Goal: Task Accomplishment & Management: Complete application form

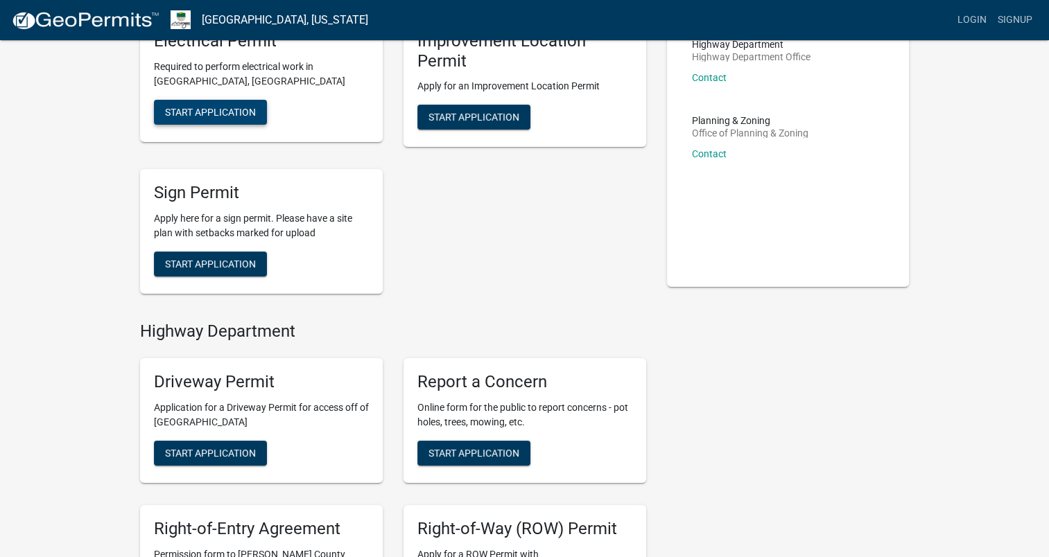
scroll to position [34, 0]
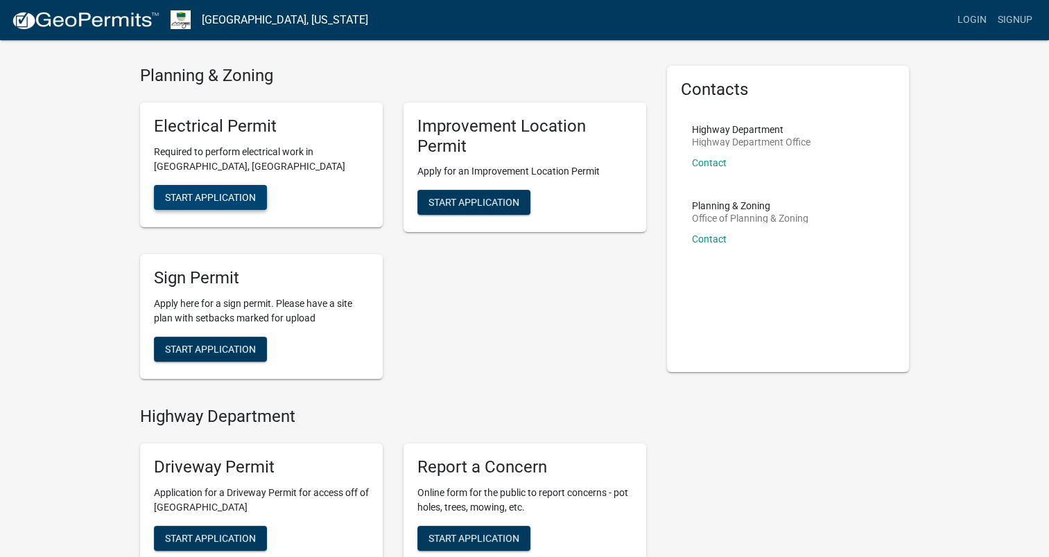
click at [218, 202] on span "Start Application" at bounding box center [210, 196] width 91 height 11
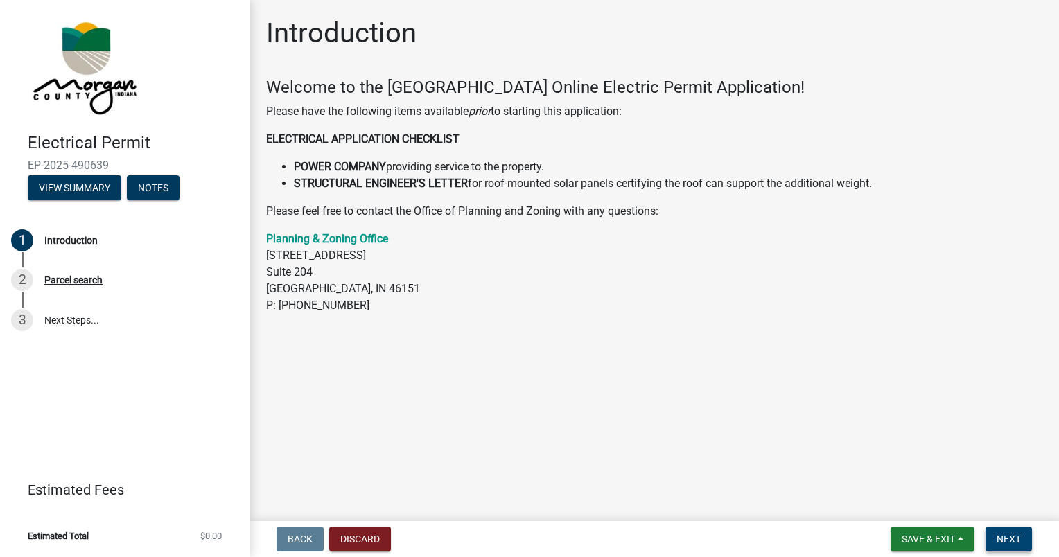
click at [1012, 543] on span "Next" at bounding box center [1009, 539] width 24 height 11
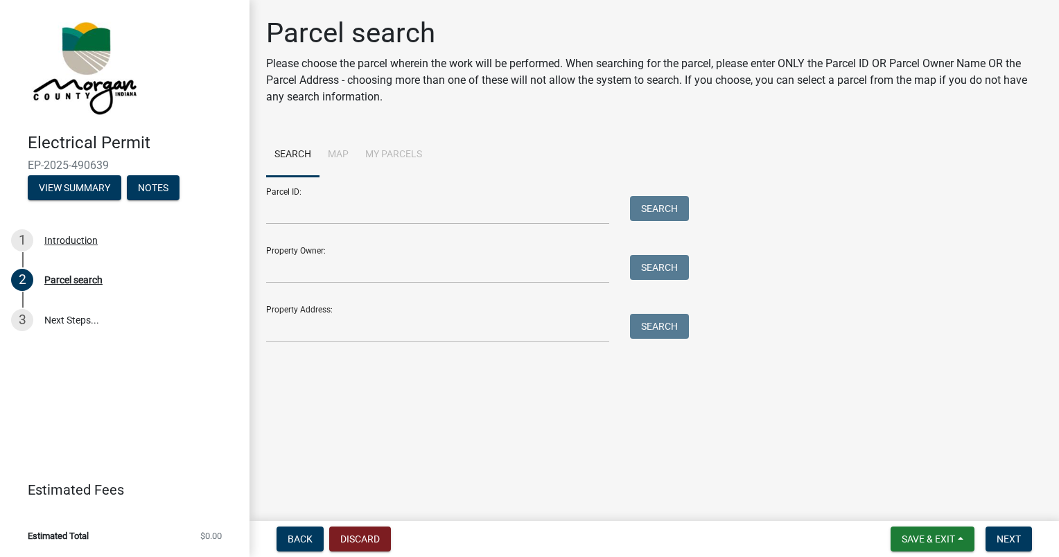
click at [333, 159] on li "Map" at bounding box center [338, 155] width 37 height 44
click at [406, 346] on div "Parcel search Please choose the parcel wherein the work will be performed. When…" at bounding box center [654, 186] width 797 height 338
click at [415, 326] on input "Property Address:" at bounding box center [437, 328] width 343 height 28
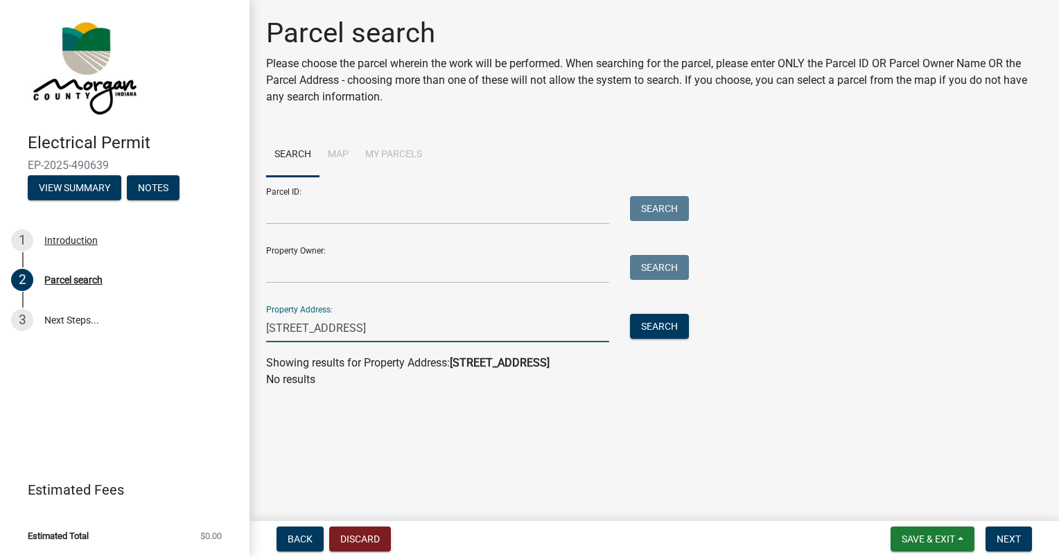
drag, startPoint x: 478, startPoint y: 332, endPoint x: 363, endPoint y: 338, distance: 115.2
click at [363, 338] on input "180 Church Street Mooresville IN 46158" at bounding box center [437, 328] width 343 height 28
type input "180 Church"
click at [654, 326] on button "Search" at bounding box center [659, 326] width 59 height 25
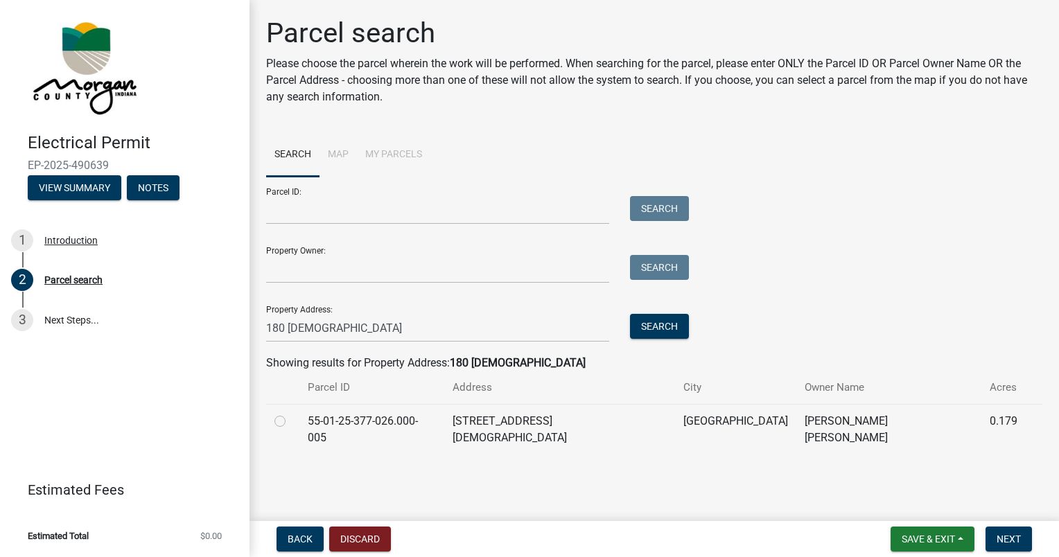
drag, startPoint x: 277, startPoint y: 418, endPoint x: 378, endPoint y: 452, distance: 107.4
click at [291, 413] on label at bounding box center [291, 413] width 0 height 0
click at [291, 419] on input "radio" at bounding box center [295, 417] width 9 height 9
radio input "true"
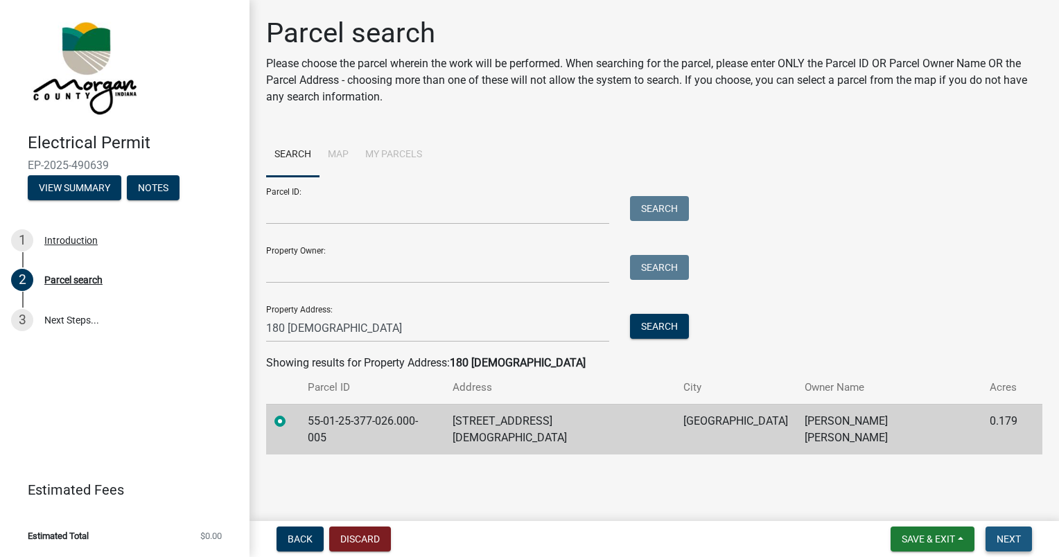
click at [1006, 538] on span "Next" at bounding box center [1009, 539] width 24 height 11
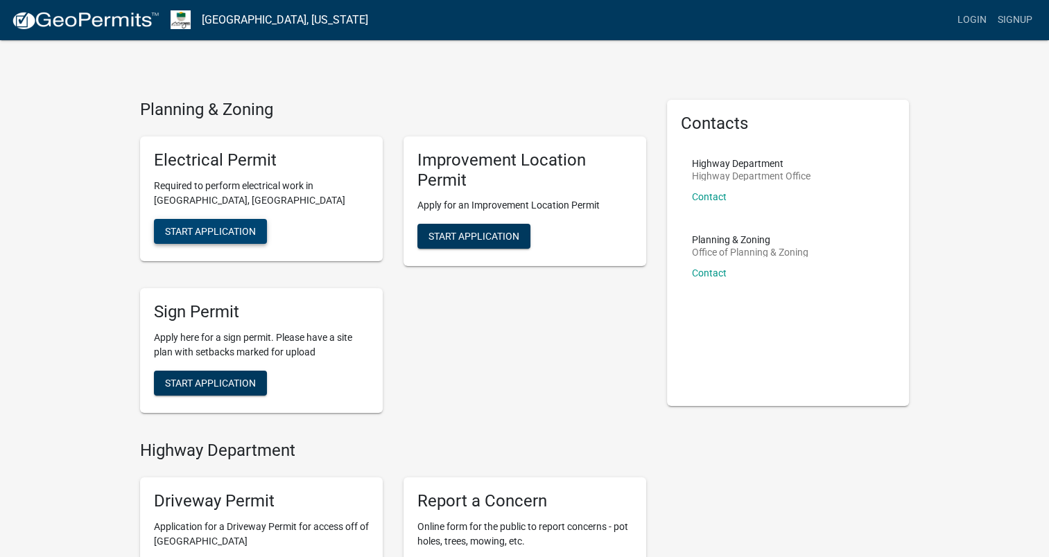
click at [216, 234] on span "Start Application" at bounding box center [210, 230] width 91 height 11
